Goal: Task Accomplishment & Management: Manage account settings

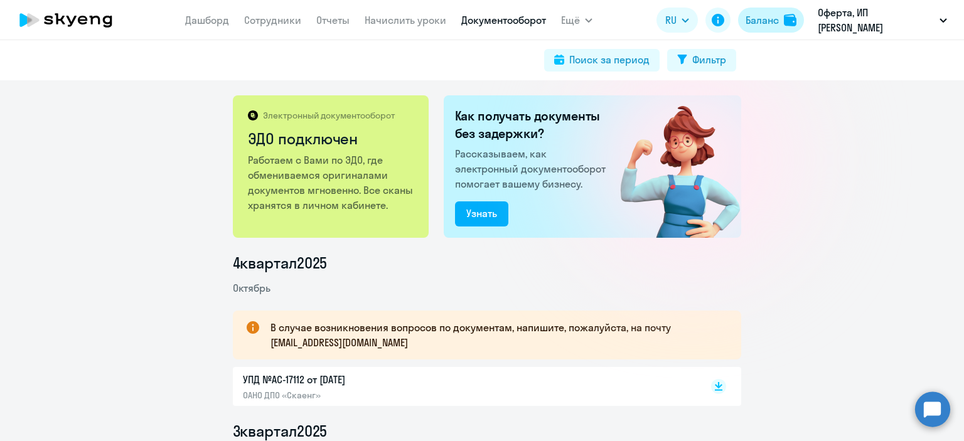
click at [753, 26] on div "Баланс" at bounding box center [762, 20] width 33 height 15
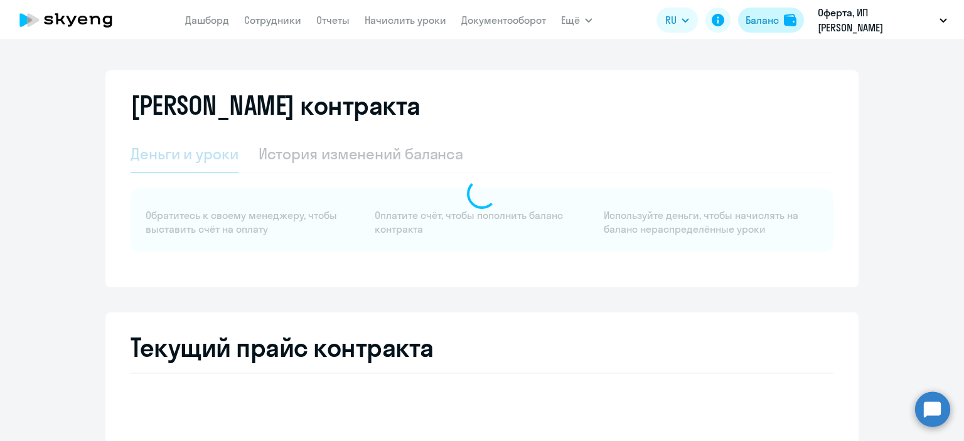
select select "english_adult_not_native_speaker"
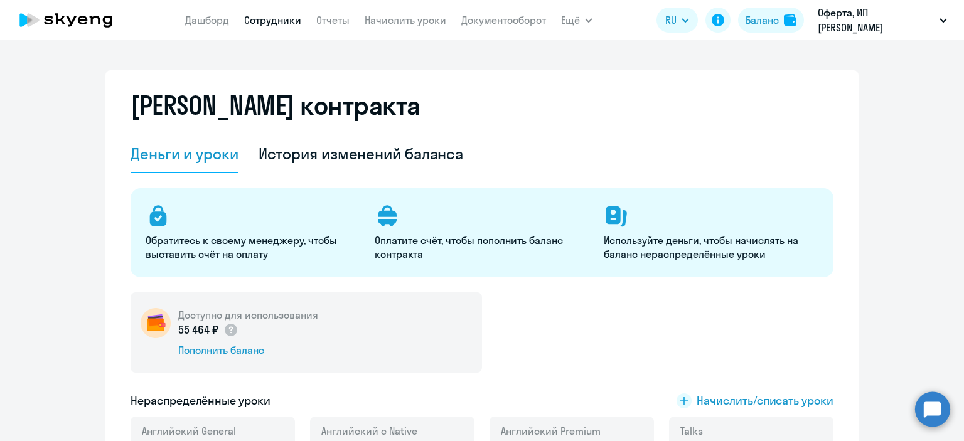
click at [282, 18] on link "Сотрудники" at bounding box center [272, 20] width 57 height 13
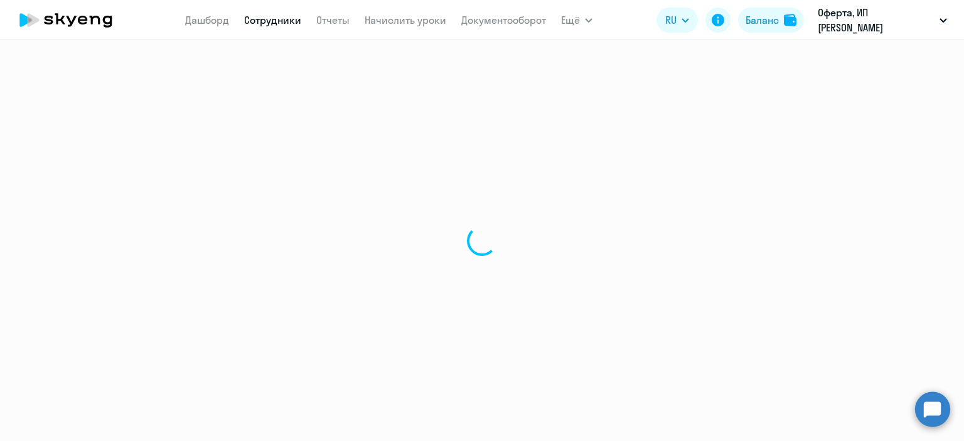
select select "30"
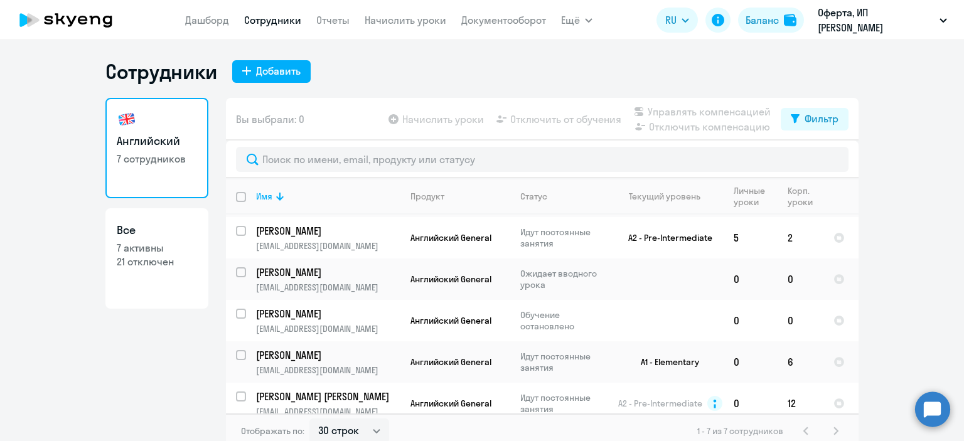
scroll to position [93, 0]
